Goal: Task Accomplishment & Management: Use online tool/utility

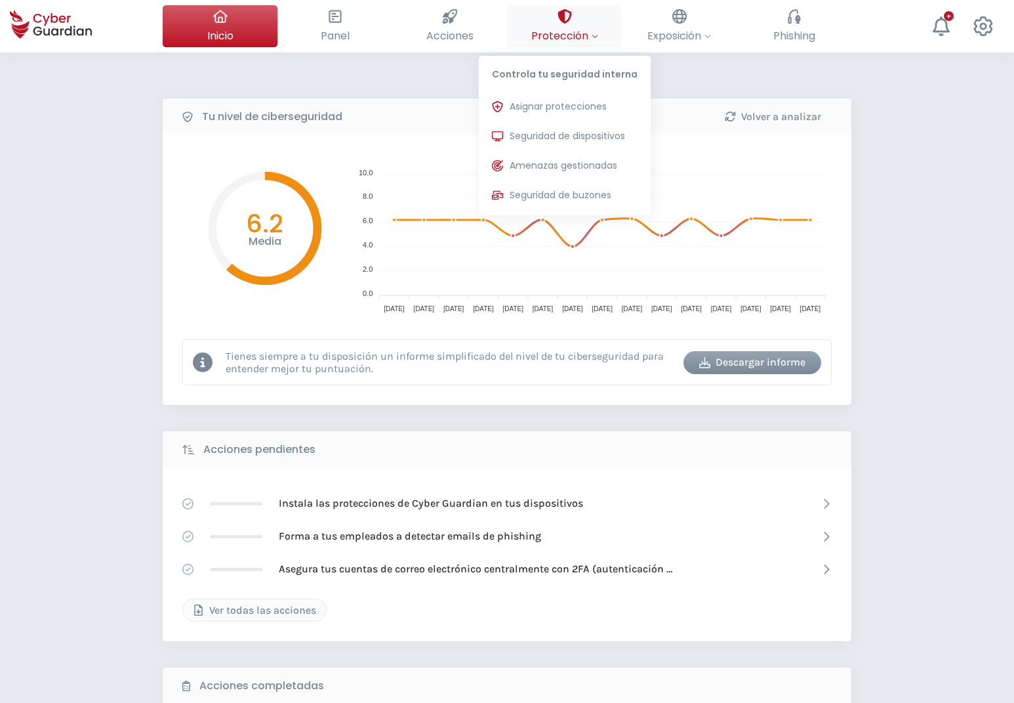
click at [557, 26] on button "Protección Controla tu seguridad interna Asignar protecciones Asigna las licenc…" at bounding box center [564, 26] width 115 height 42
click at [559, 109] on span "Asignar protecciones" at bounding box center [558, 107] width 97 height 14
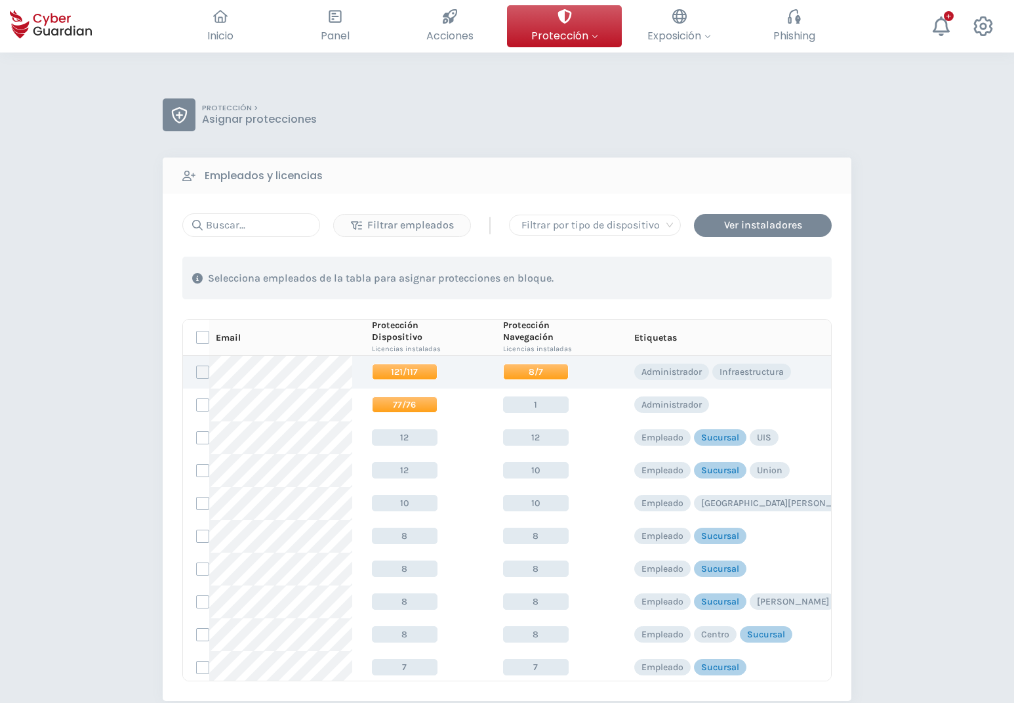
click at [207, 374] on label at bounding box center [202, 371] width 13 height 13
click at [197, 374] on input "checkbox" at bounding box center [197, 372] width 0 height 12
click at [754, 276] on div "Asignar protecciones" at bounding box center [752, 278] width 119 height 16
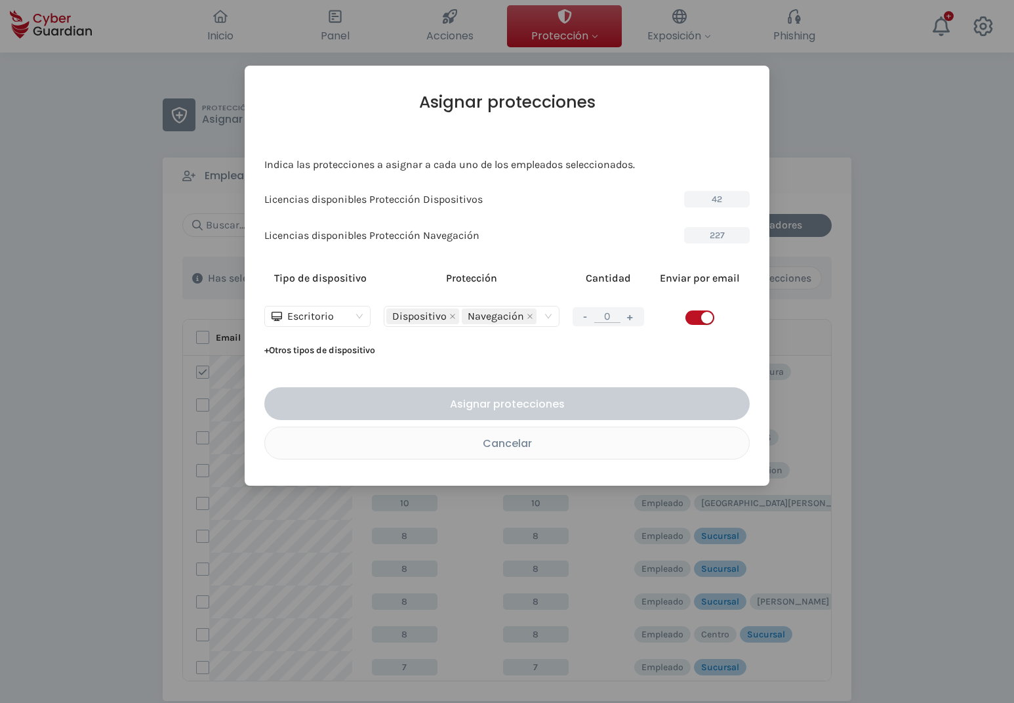
click at [631, 317] on button "+" at bounding box center [631, 316] width 16 height 16
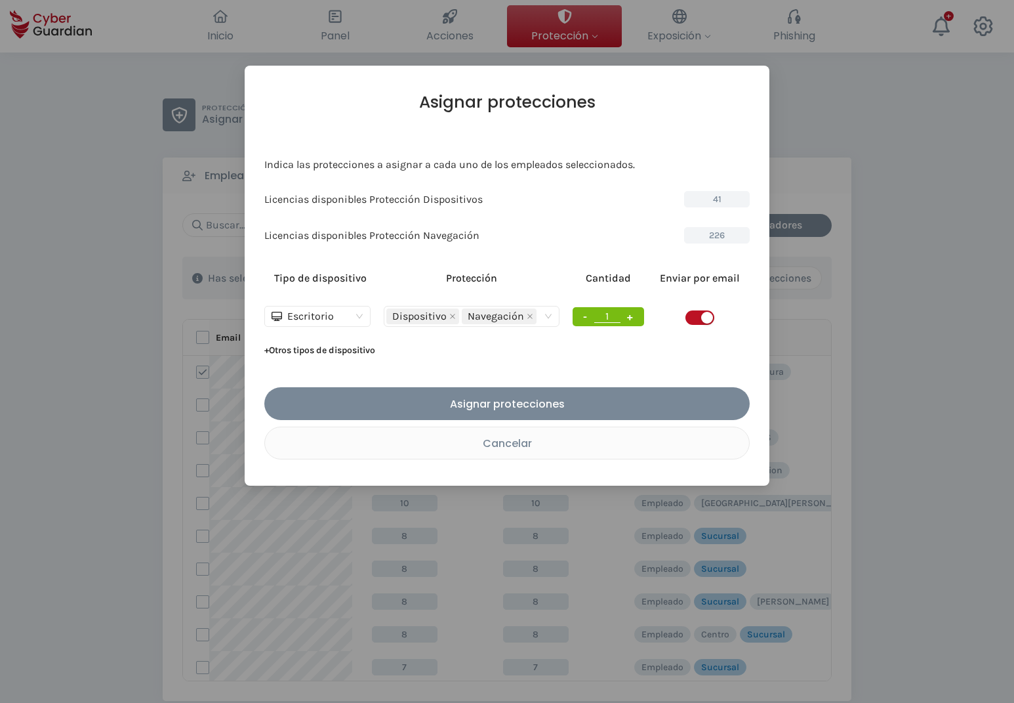
click at [631, 317] on button "+" at bounding box center [631, 316] width 16 height 16
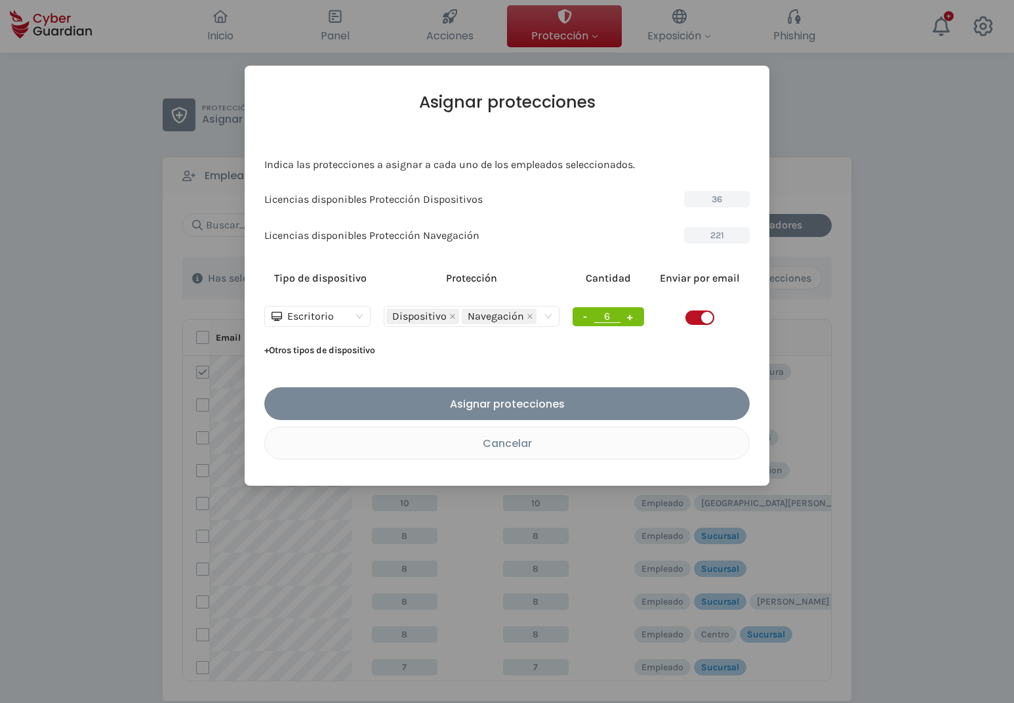
click at [631, 317] on button "+" at bounding box center [631, 316] width 16 height 16
type input "8"
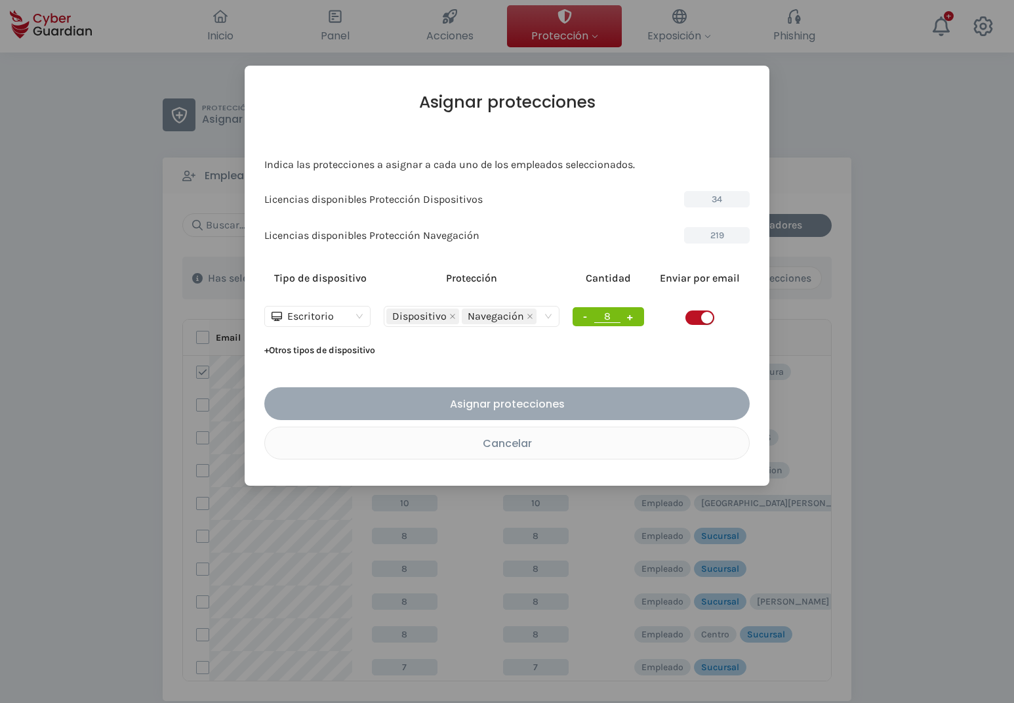
click at [526, 402] on div "Asignar protecciones" at bounding box center [507, 404] width 466 height 16
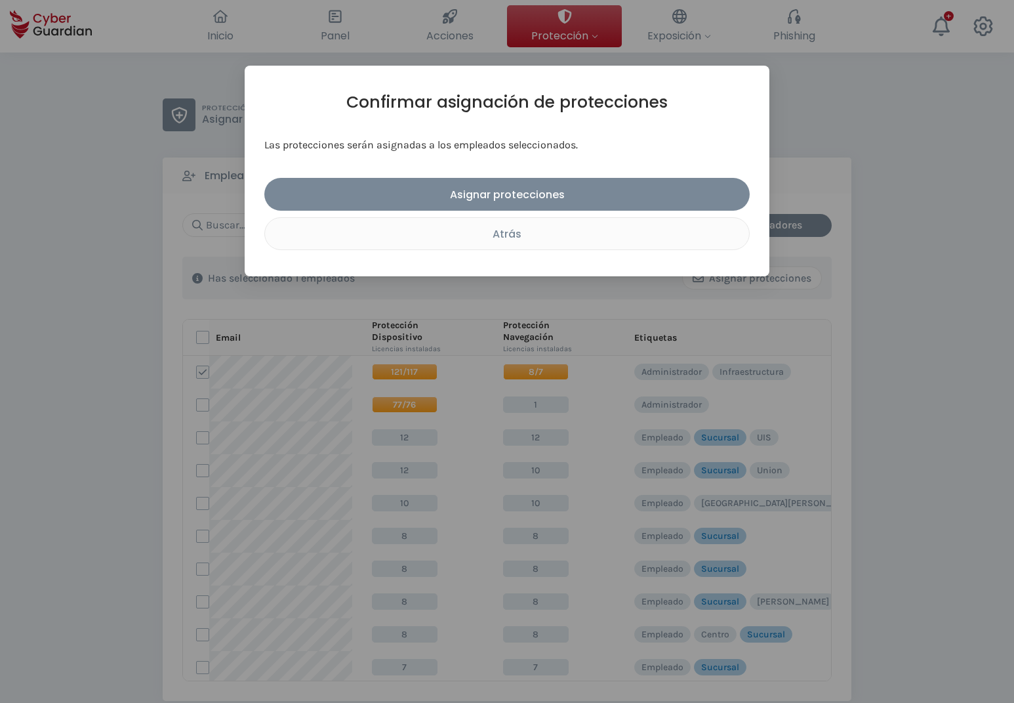
click at [522, 178] on div "Confirmar asignación de protecciones Las protecciones serán asignadas a los emp…" at bounding box center [507, 171] width 486 height 158
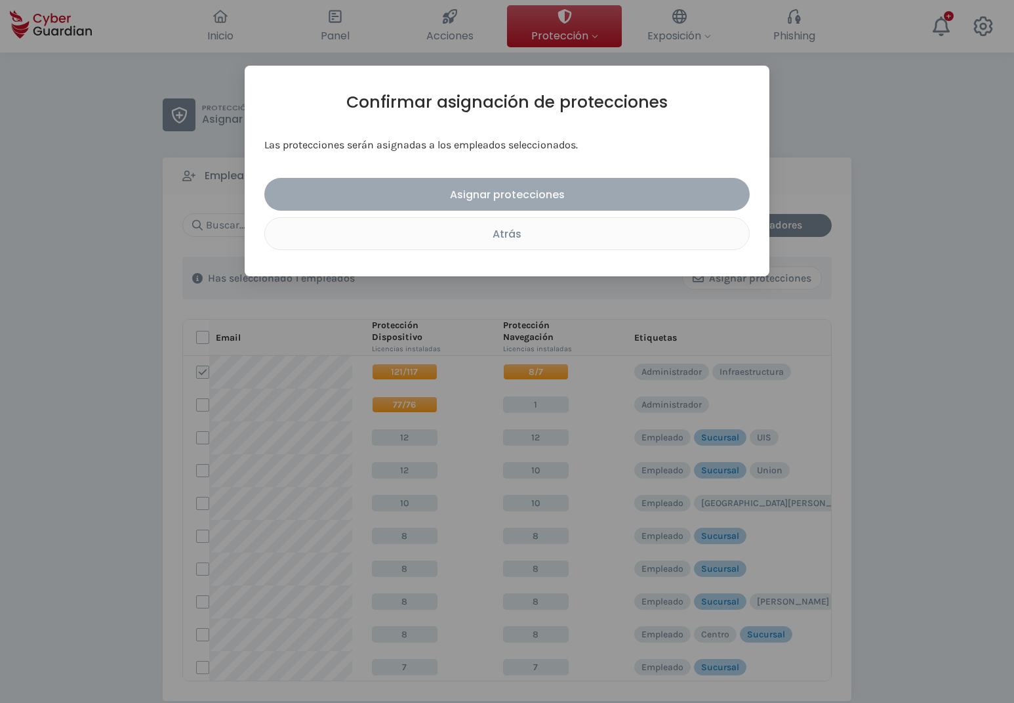
click at [518, 188] on div "Asignar protecciones" at bounding box center [507, 194] width 466 height 16
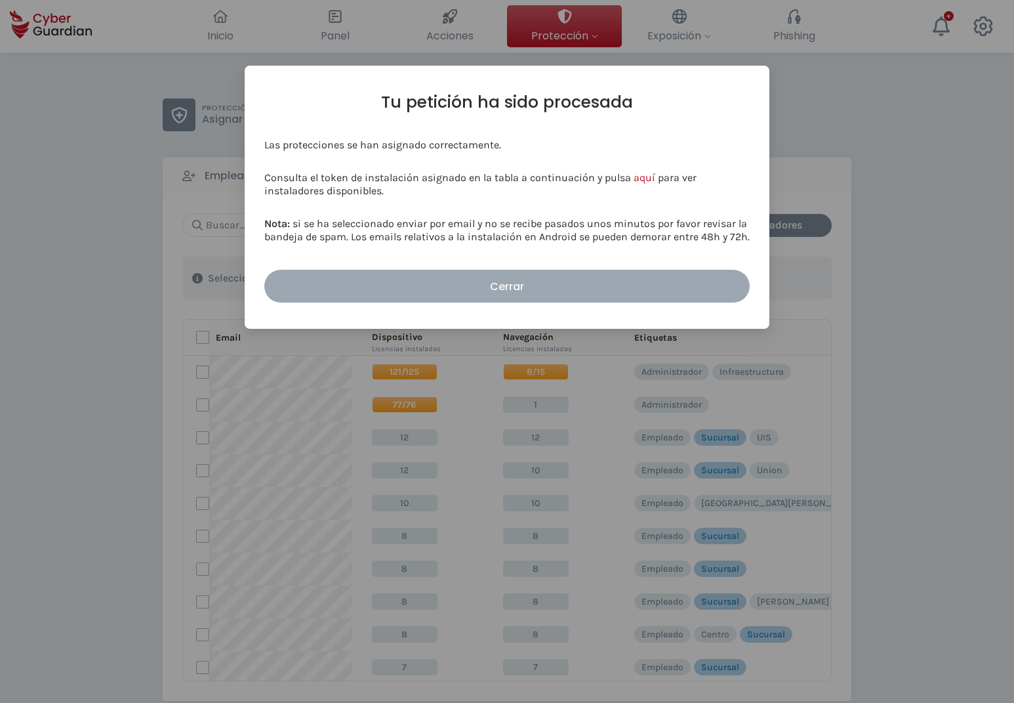
click at [514, 281] on div "Cerrar" at bounding box center [507, 286] width 466 height 16
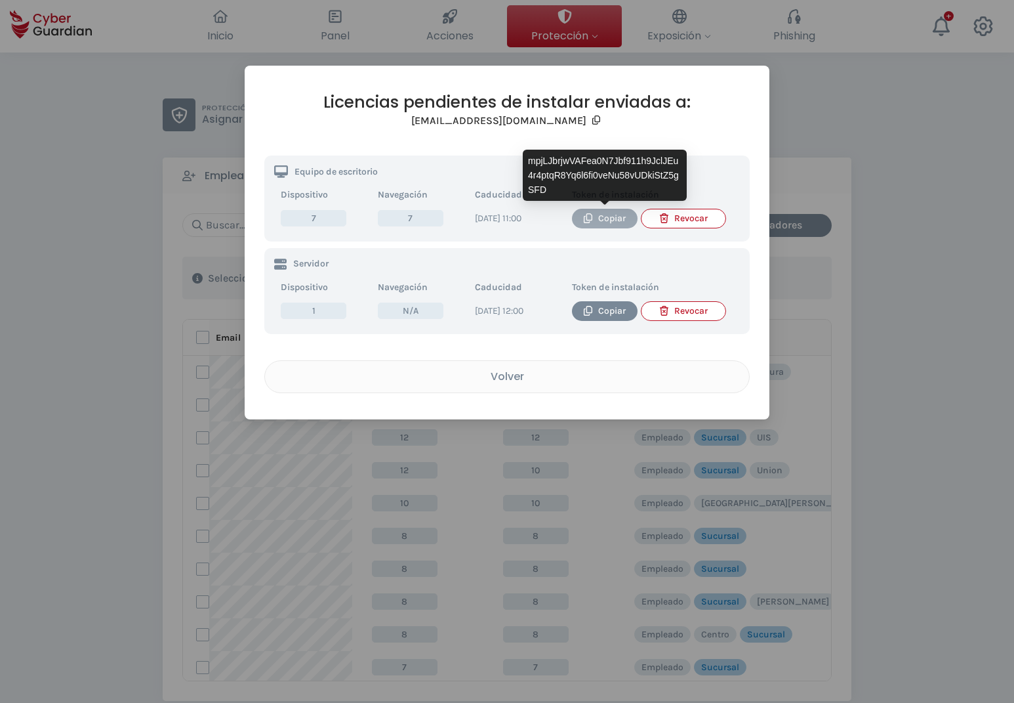
click at [611, 220] on div "Copiar" at bounding box center [605, 218] width 46 height 14
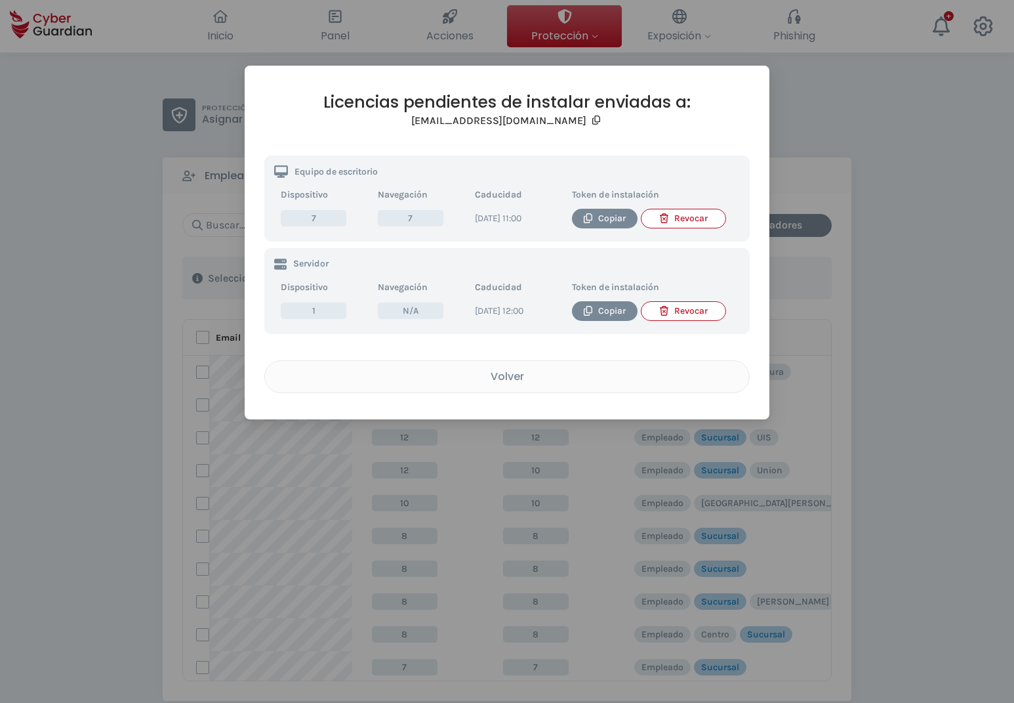
click at [347, 81] on div "Licencias pendientes de instalar enviadas a: dlanza@creditel.com.uy Equipo de e…" at bounding box center [507, 243] width 525 height 354
click at [486, 384] on div "Volver" at bounding box center [507, 376] width 465 height 16
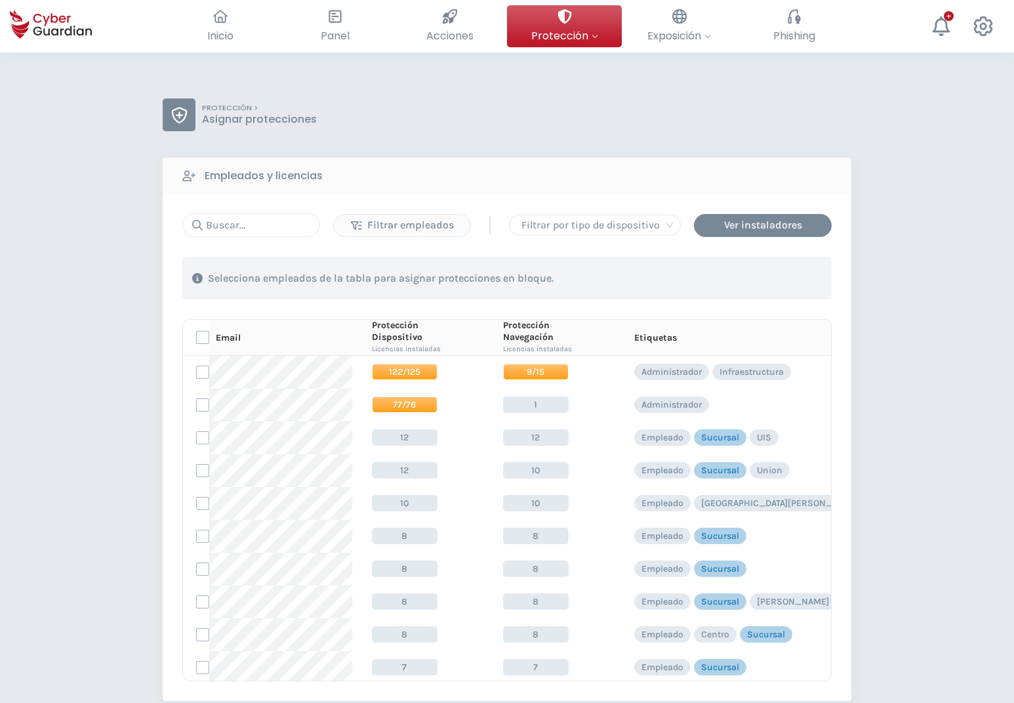
click at [119, 368] on div "PROTECCIÓN > Asignar protecciones Empleados y licencias Filtrar empleados | Fil…" at bounding box center [507, 516] width 1014 height 929
